Goal: Task Accomplishment & Management: Complete application form

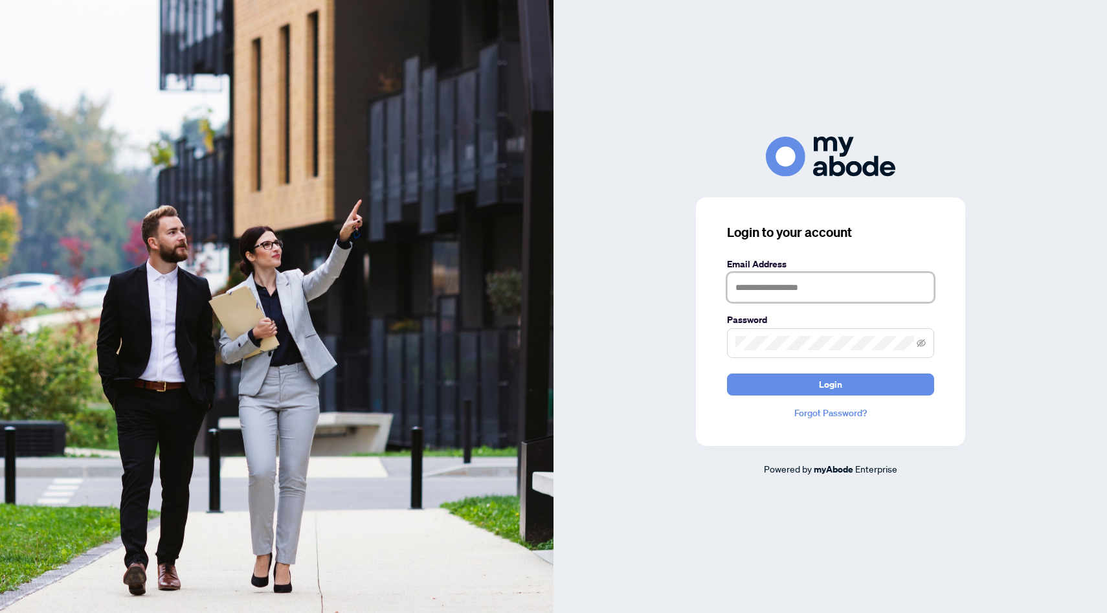
click at [765, 281] on input "text" at bounding box center [830, 288] width 207 height 30
type input "**********"
click at [727, 374] on button "Login" at bounding box center [830, 385] width 207 height 22
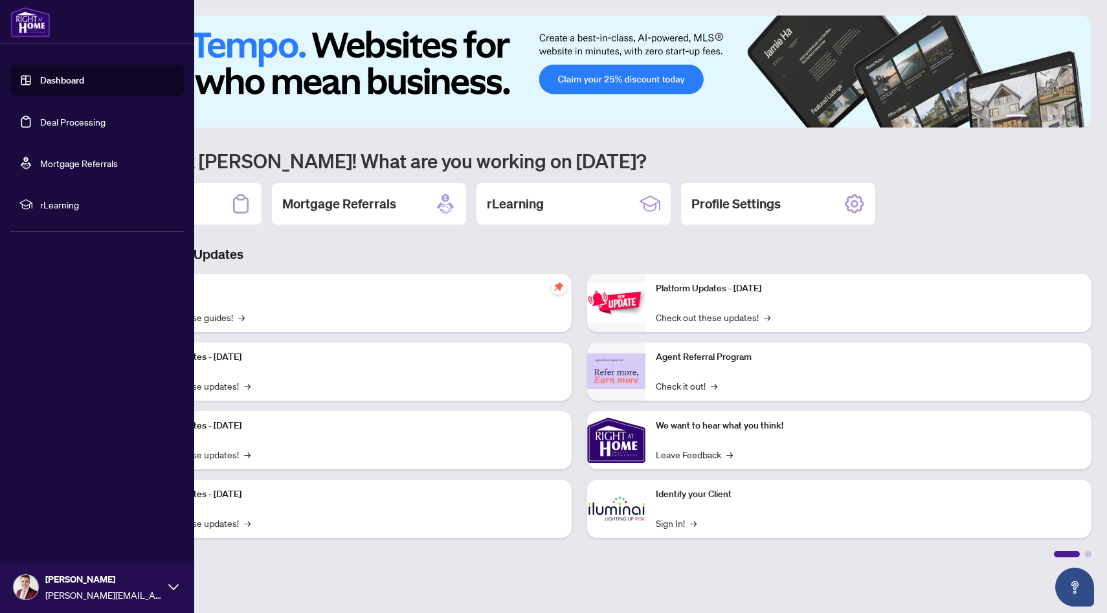
click at [40, 119] on link "Deal Processing" at bounding box center [72, 122] width 65 height 12
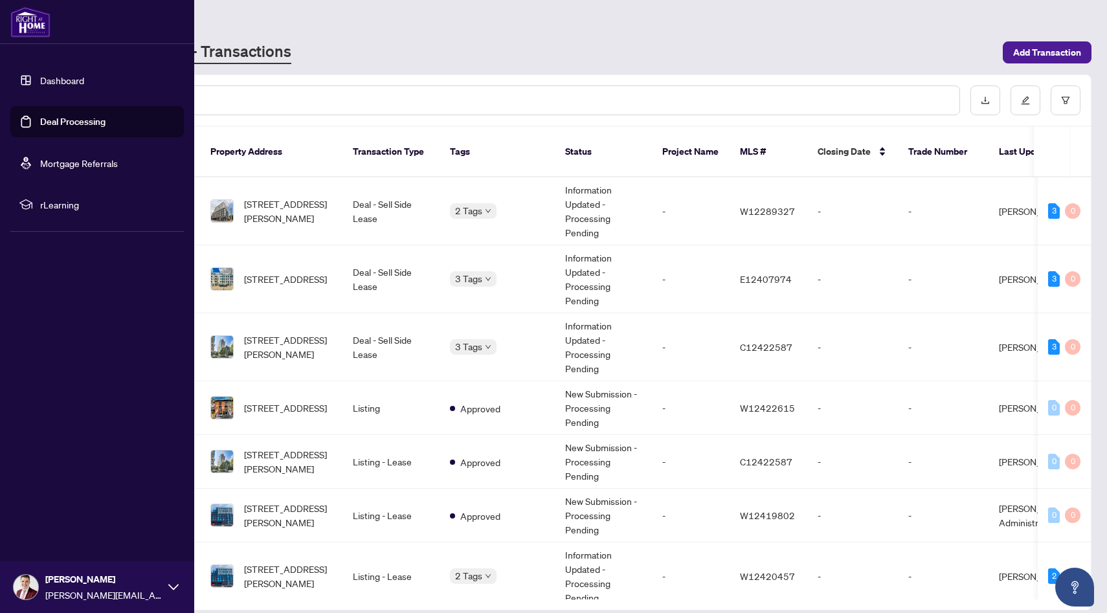
click at [79, 82] on link "Dashboard" at bounding box center [62, 80] width 44 height 12
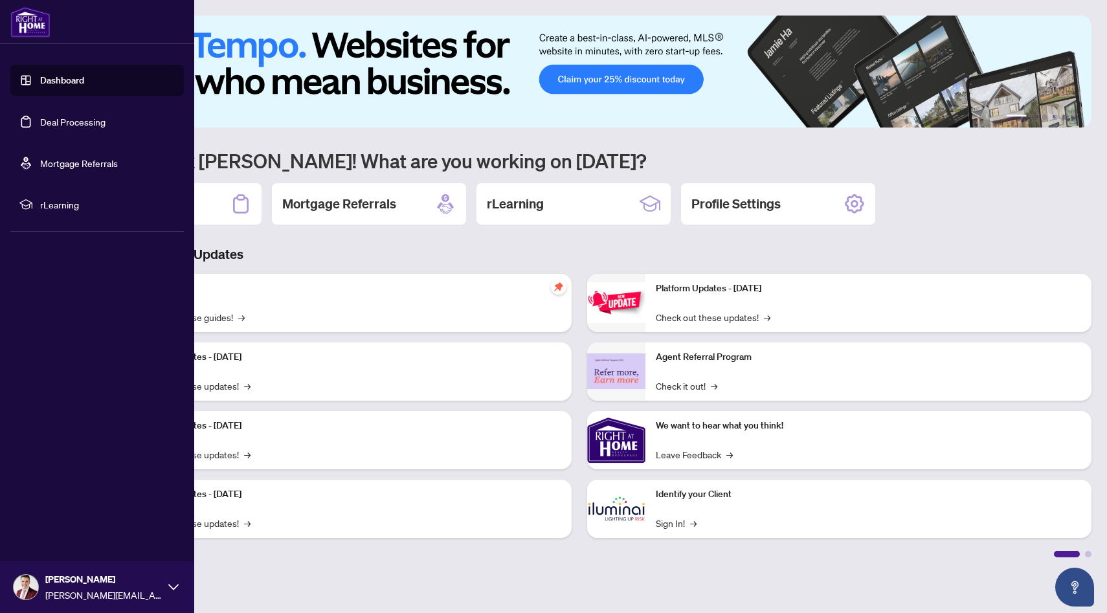
click at [69, 128] on link "Deal Processing" at bounding box center [72, 122] width 65 height 12
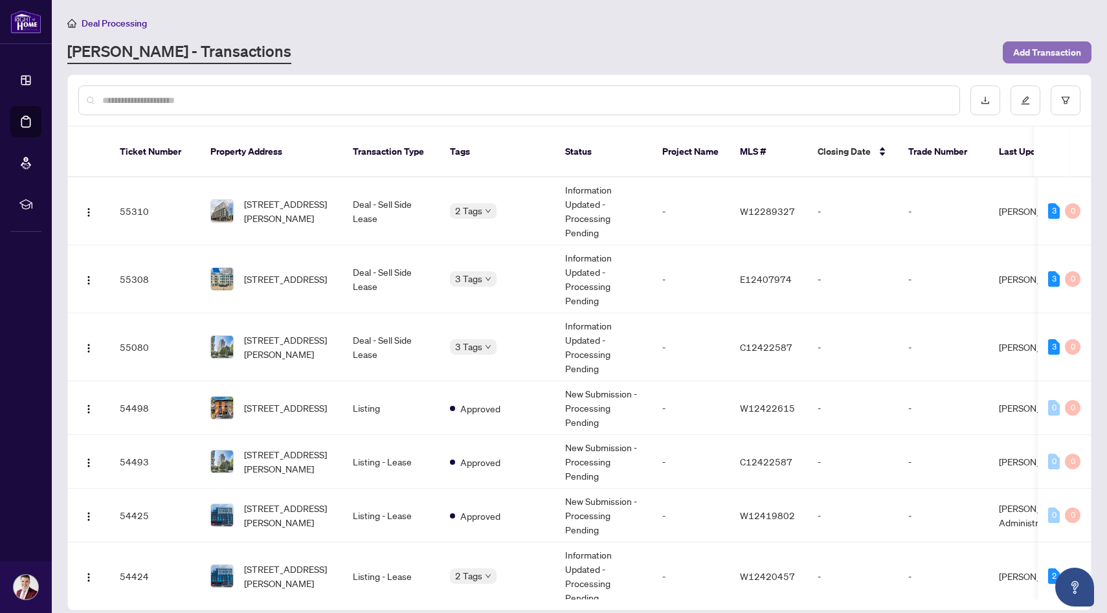
click at [1057, 54] on span "Add Transaction" at bounding box center [1047, 52] width 68 height 21
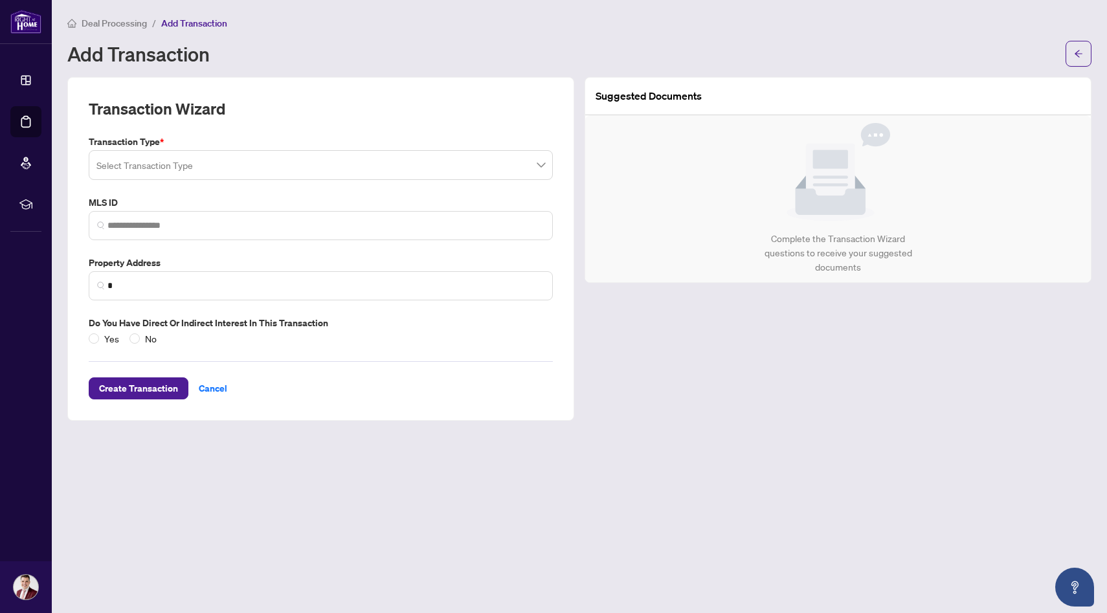
click at [242, 168] on input "search" at bounding box center [314, 167] width 437 height 28
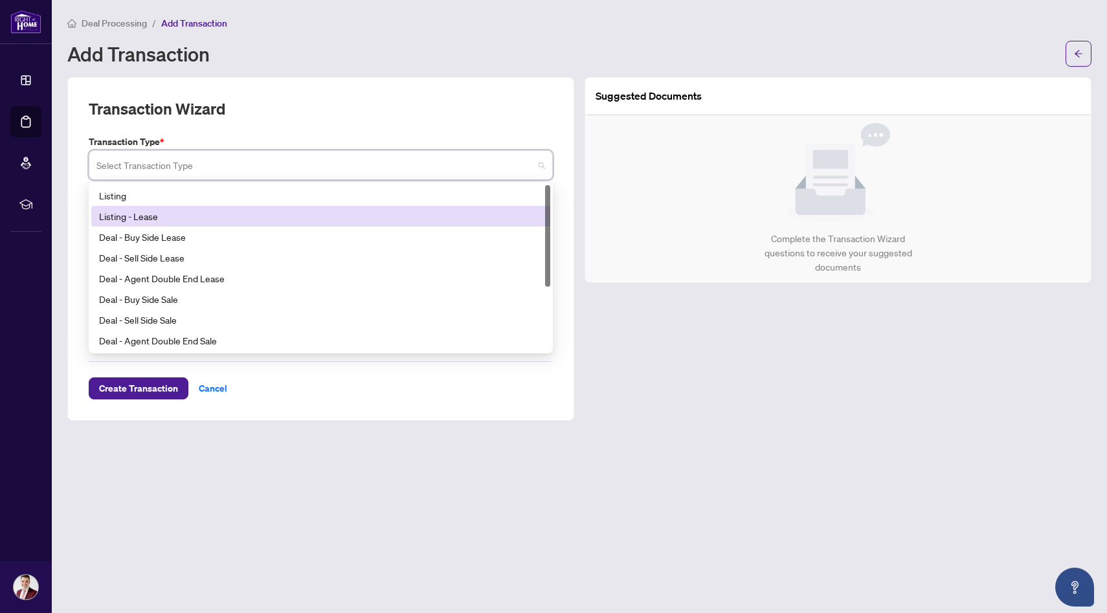
click at [271, 209] on div "Listing - Lease" at bounding box center [321, 216] width 444 height 14
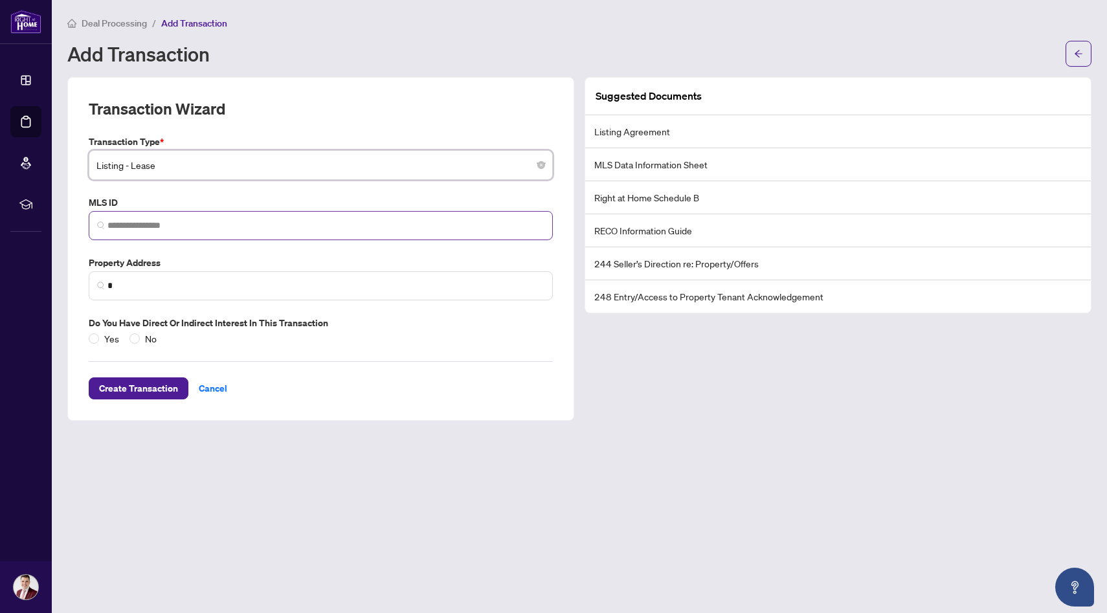
click at [154, 237] on span at bounding box center [321, 225] width 464 height 29
paste input "*********"
type input "*********"
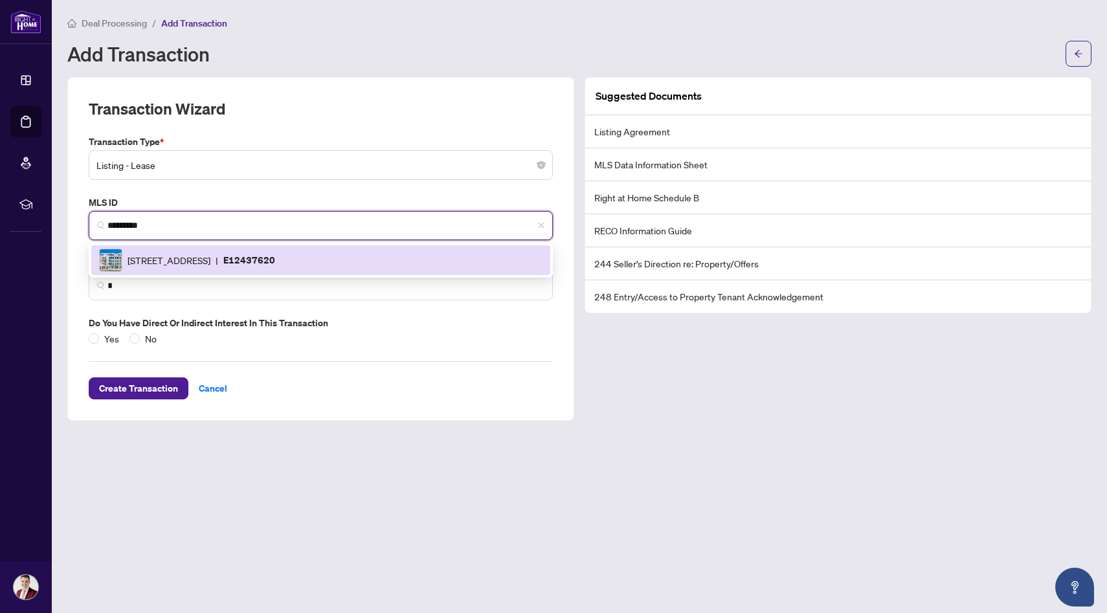
click at [165, 250] on div "[STREET_ADDRESS] | E12437620" at bounding box center [321, 260] width 444 height 23
type input "**********"
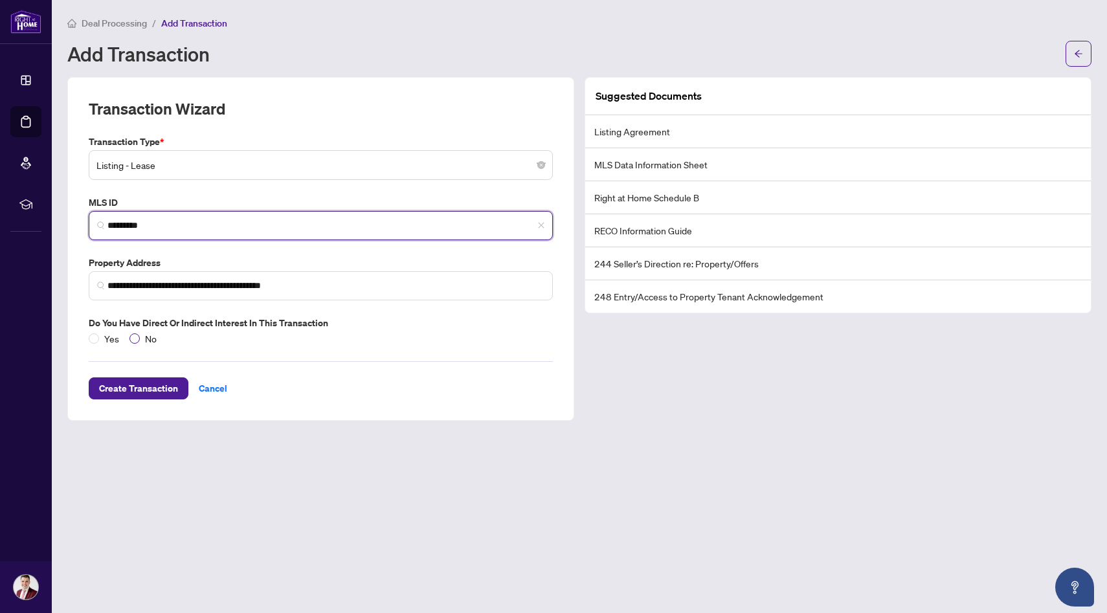
type input "*********"
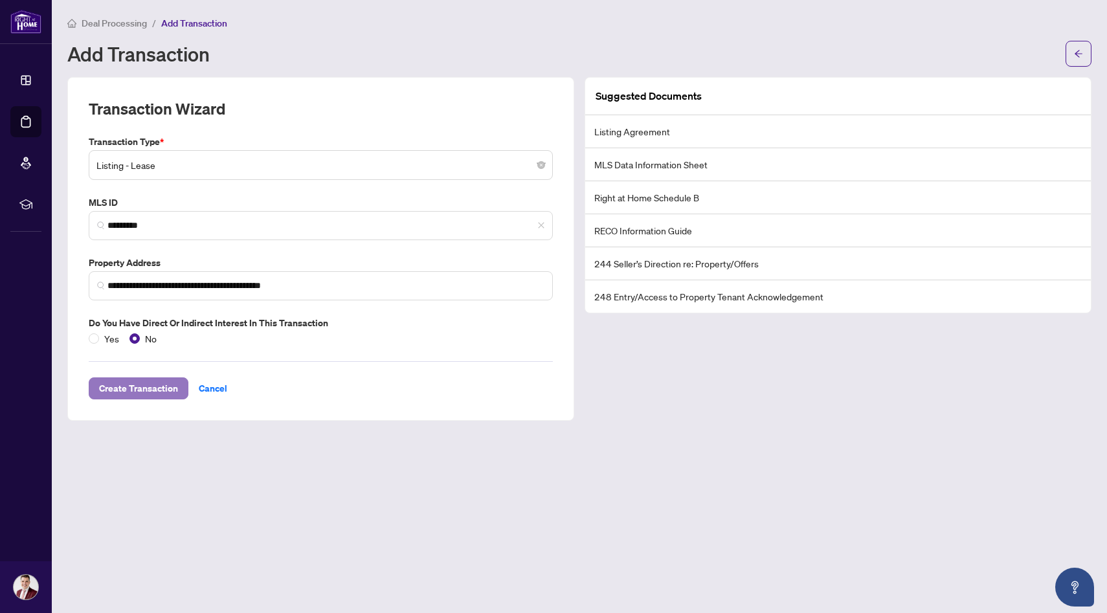
click at [130, 389] on span "Create Transaction" at bounding box center [138, 388] width 79 height 21
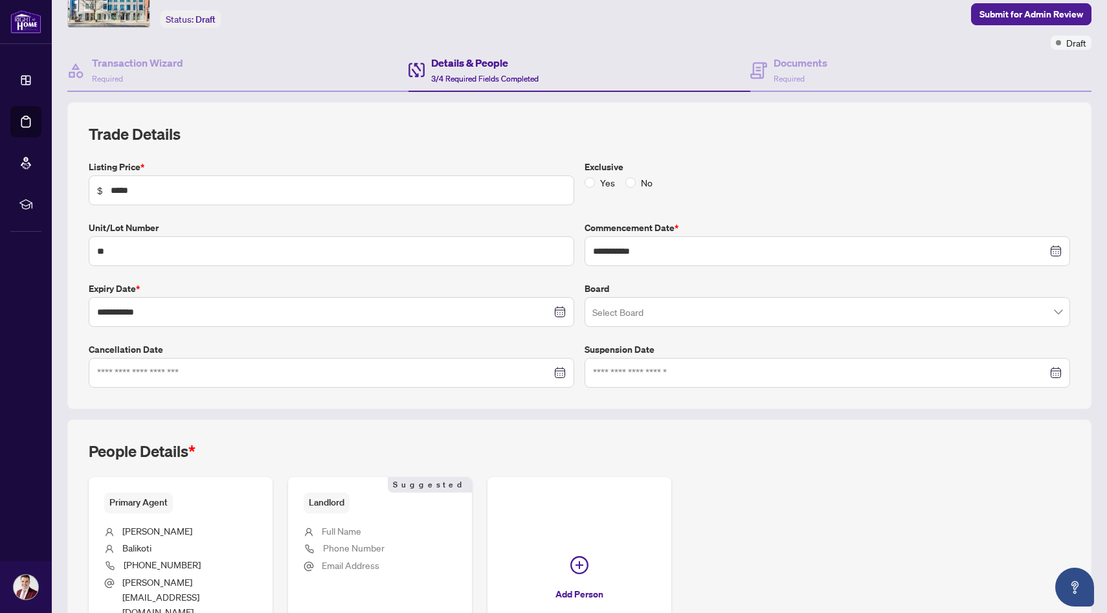
scroll to position [150, 0]
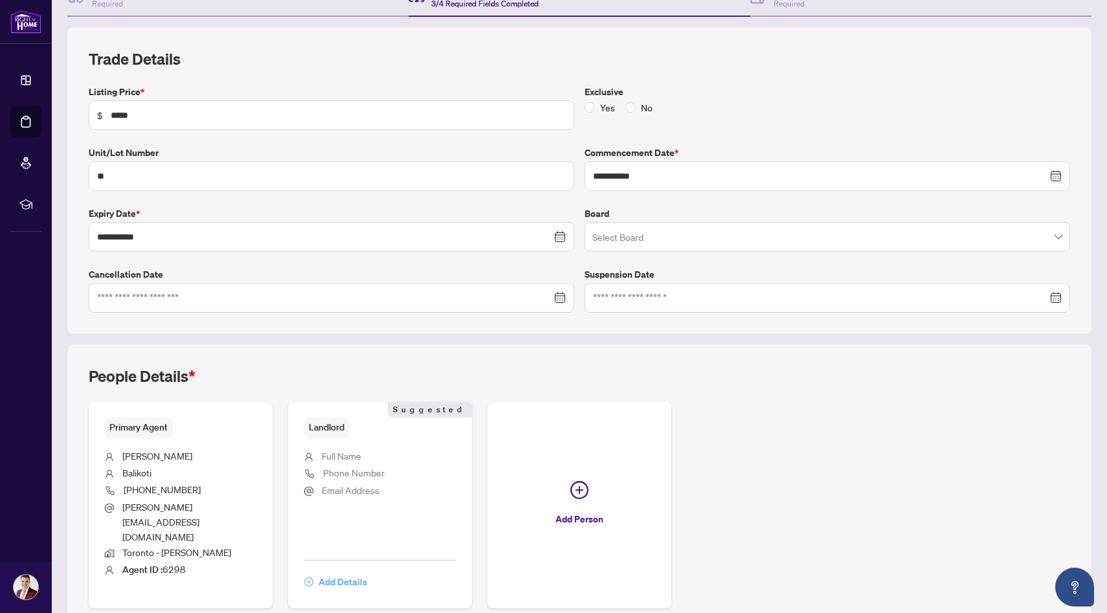
click at [346, 572] on span "Add Details" at bounding box center [343, 582] width 49 height 21
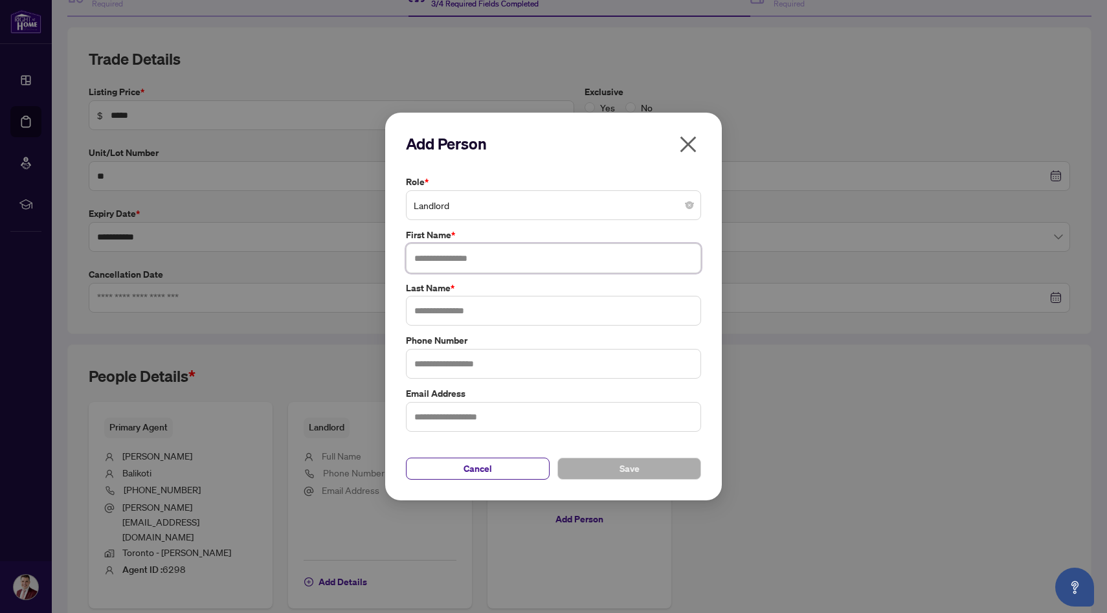
click at [518, 250] on input "text" at bounding box center [553, 258] width 295 height 30
click at [504, 212] on span "Landlord" at bounding box center [554, 205] width 280 height 25
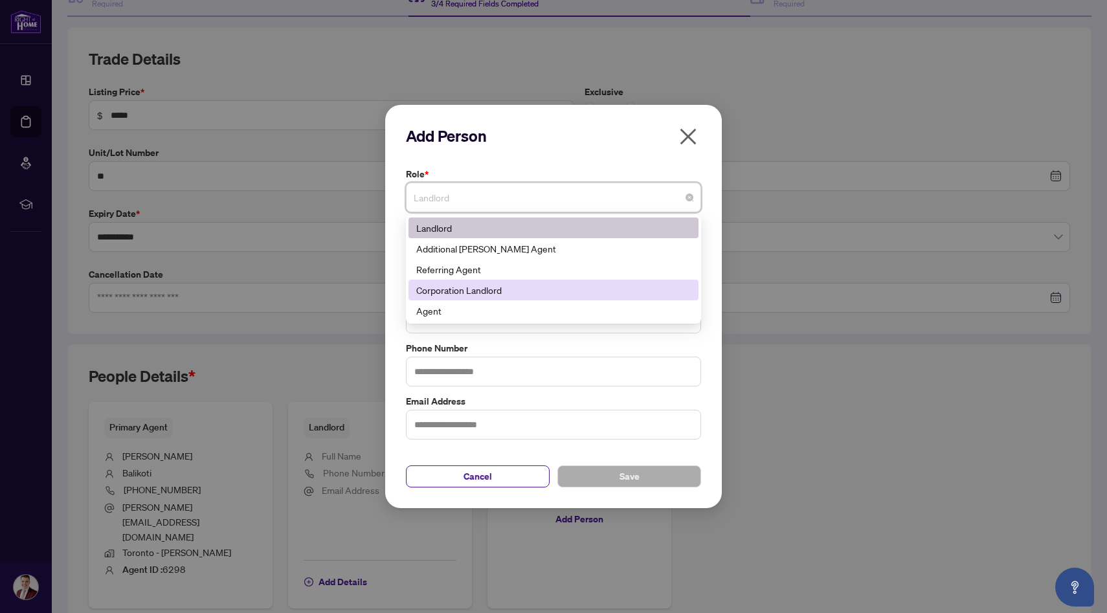
click at [507, 284] on div "Corporation Landlord" at bounding box center [553, 290] width 275 height 14
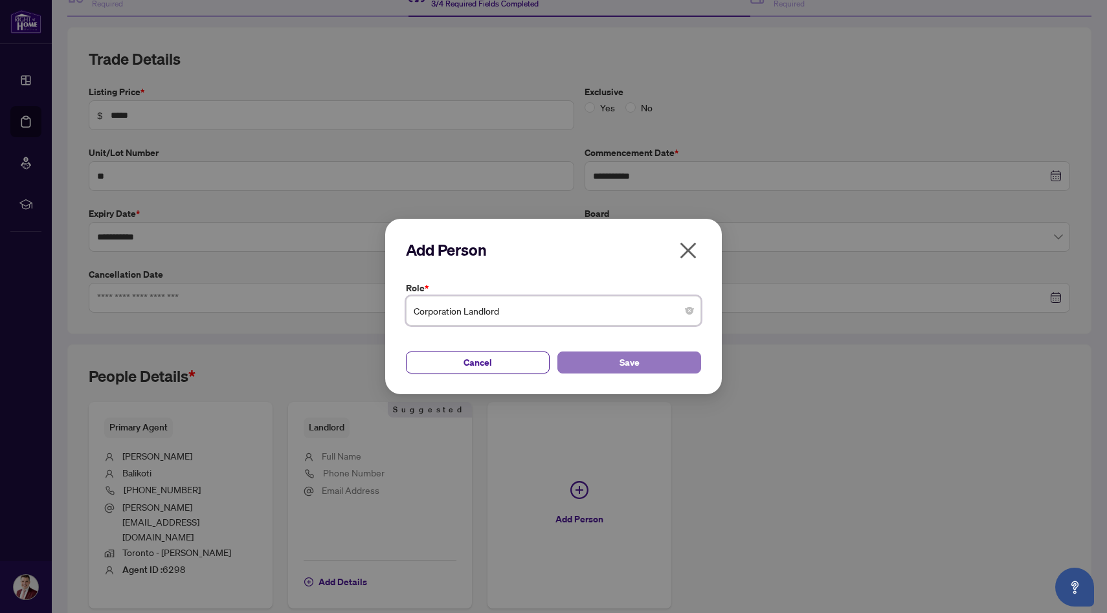
click at [637, 364] on span "Save" at bounding box center [630, 362] width 20 height 21
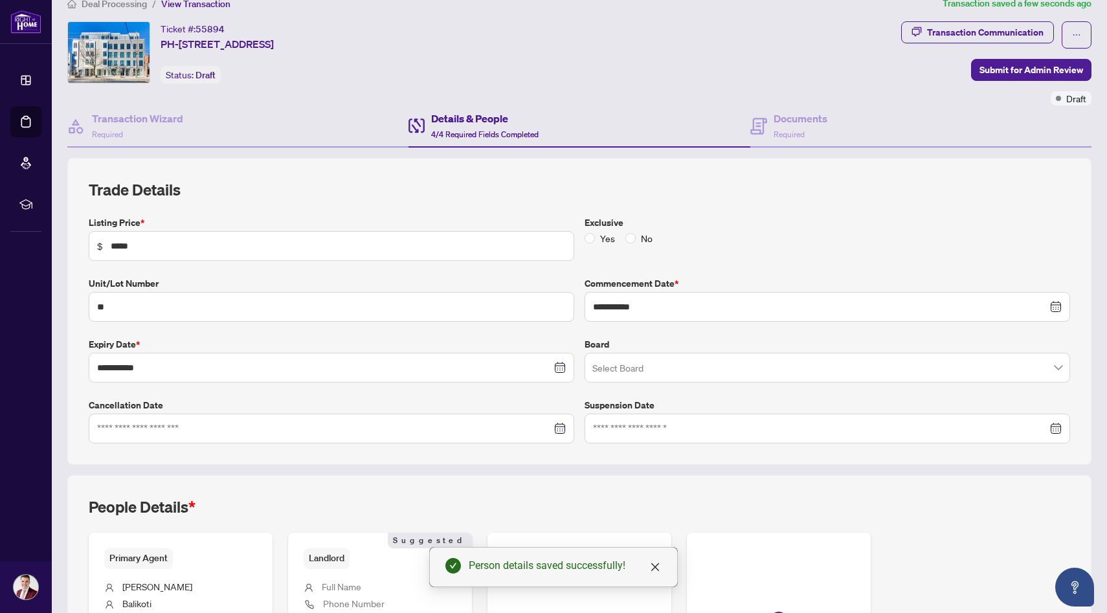
scroll to position [0, 0]
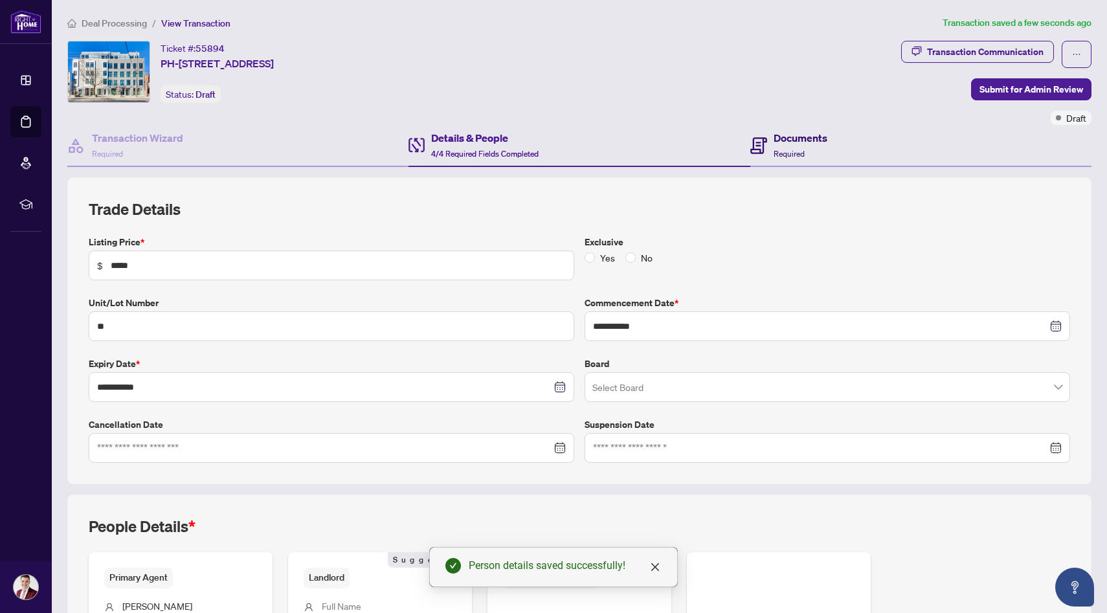
click at [820, 141] on h4 "Documents" at bounding box center [801, 138] width 54 height 16
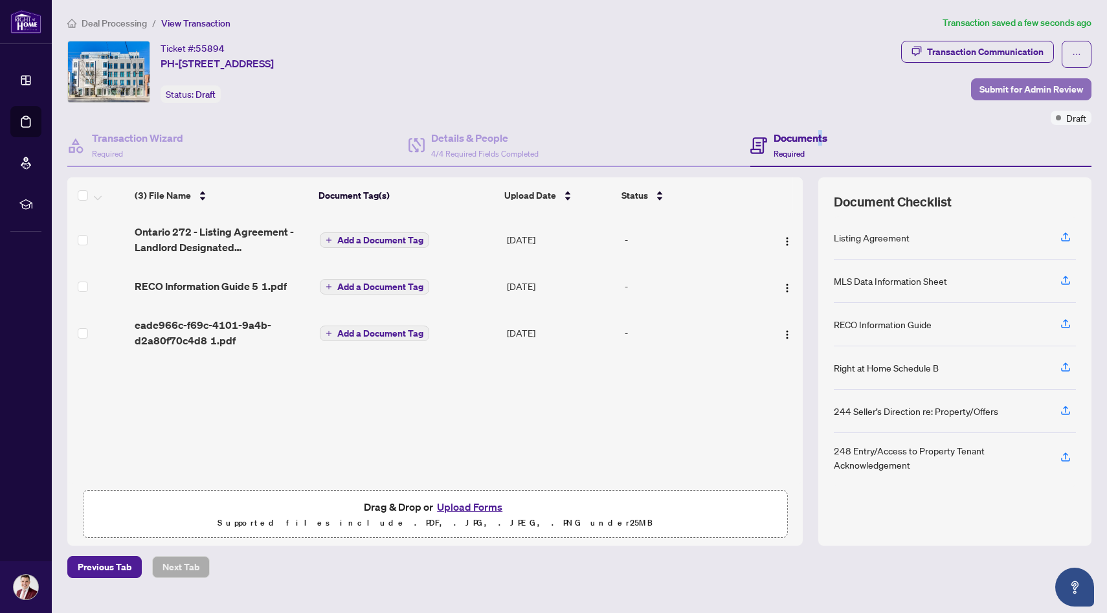
click at [1019, 83] on span "Submit for Admin Review" at bounding box center [1032, 89] width 104 height 21
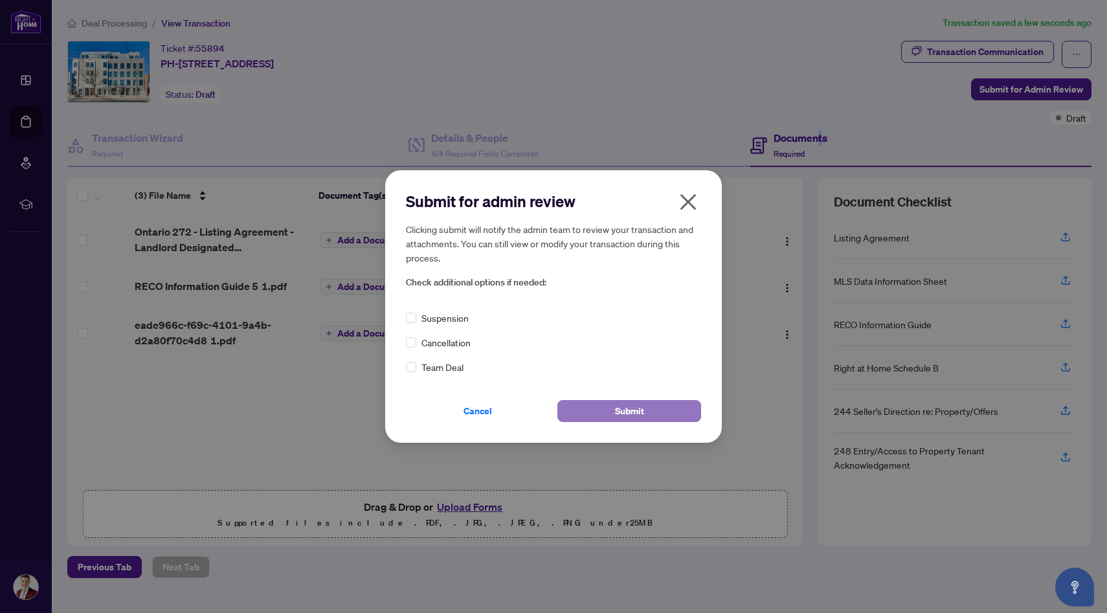
click at [617, 405] on span "Submit" at bounding box center [629, 411] width 29 height 21
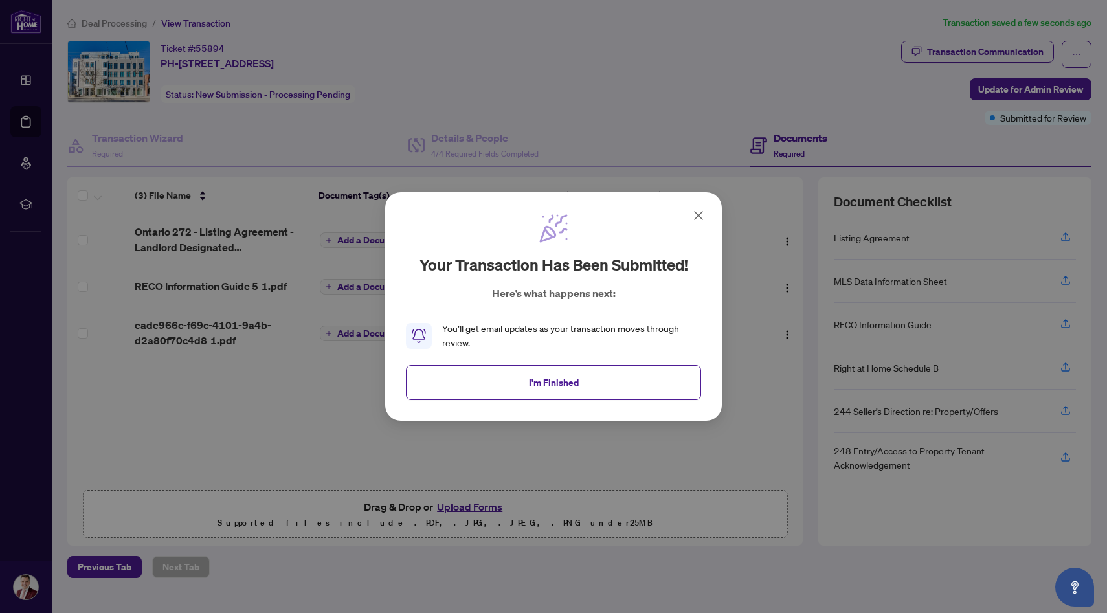
click at [697, 218] on icon at bounding box center [699, 216] width 16 height 16
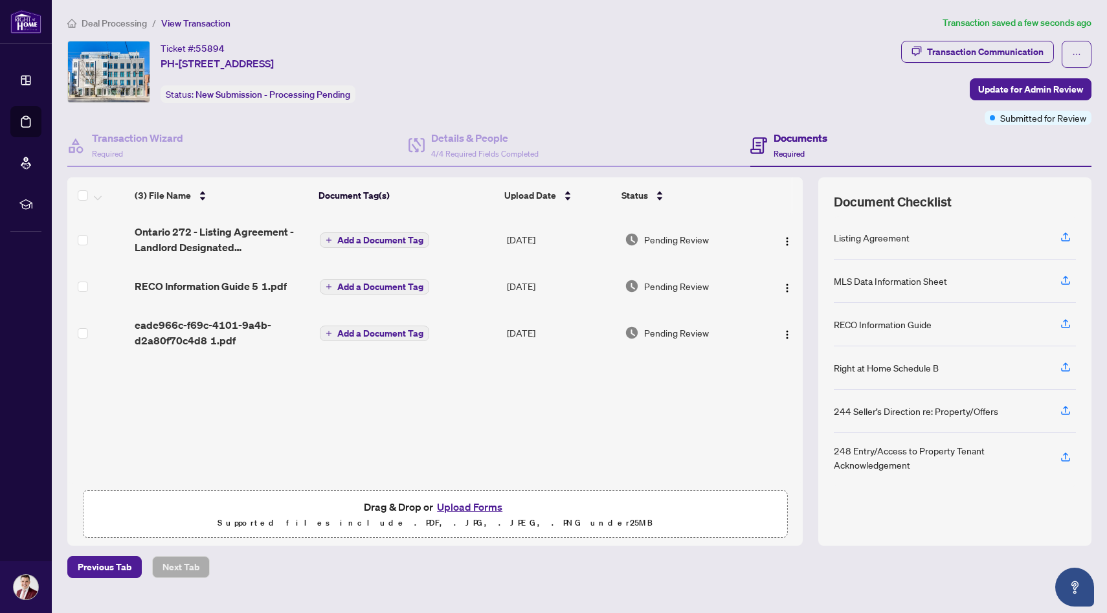
click at [89, 21] on span "Deal Processing" at bounding box center [114, 23] width 65 height 12
